Goal: Task Accomplishment & Management: Manage account settings

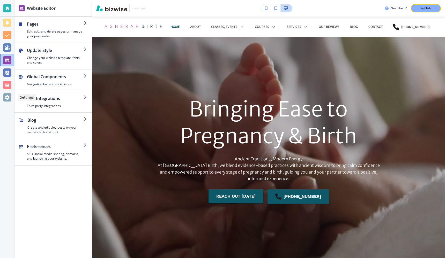
click at [5, 101] on div at bounding box center [7, 97] width 8 height 8
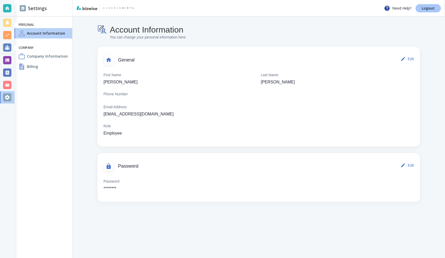
click at [423, 6] on p "Logout" at bounding box center [427, 8] width 13 height 4
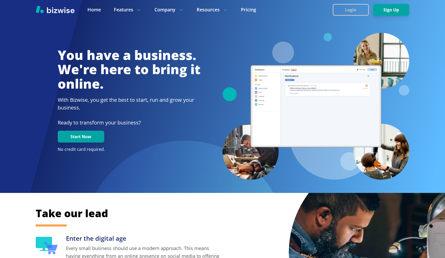
click at [349, 12] on button "Login" at bounding box center [351, 10] width 36 height 12
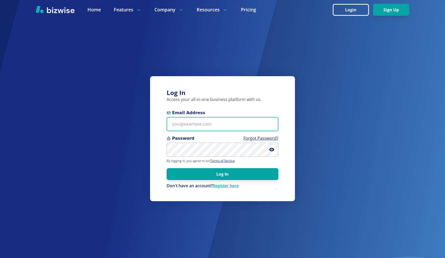
click at [197, 126] on input "Email Address" at bounding box center [223, 124] width 112 height 14
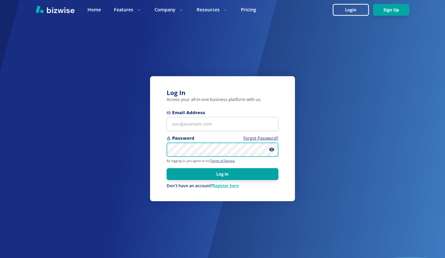
click at [242, 157] on form "Email Address Password Forgot Password? By logging in, you agree to our Terms o…" at bounding box center [223, 149] width 112 height 79
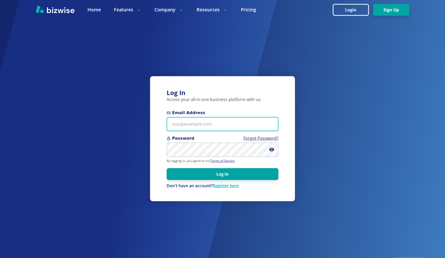
type input "kieran@bizwise.com"
